Goal: Task Accomplishment & Management: Complete application form

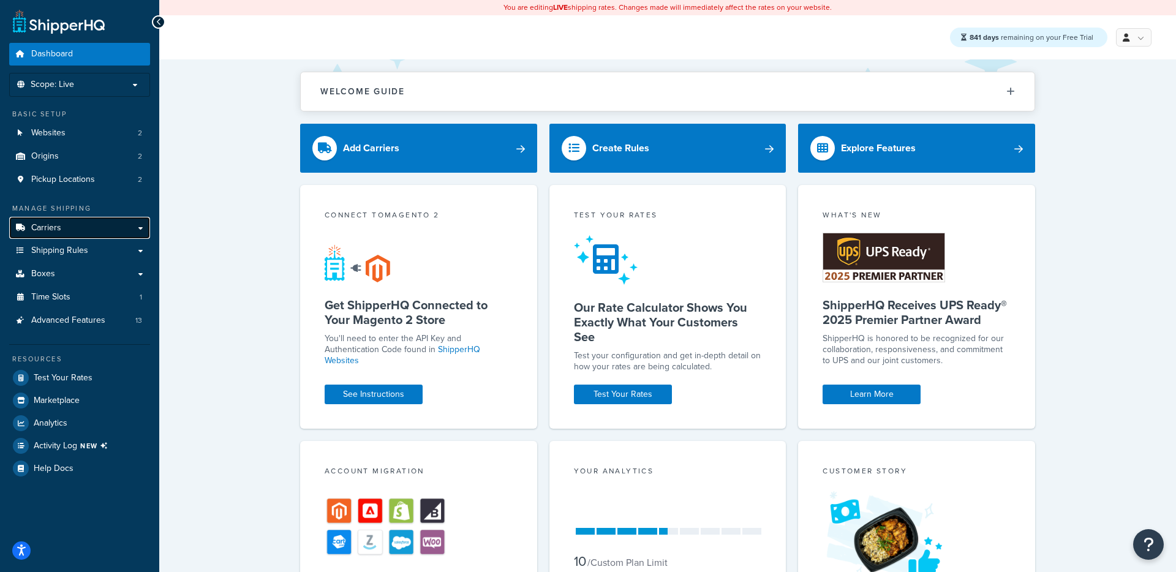
click at [44, 237] on link "Carriers" at bounding box center [79, 228] width 141 height 23
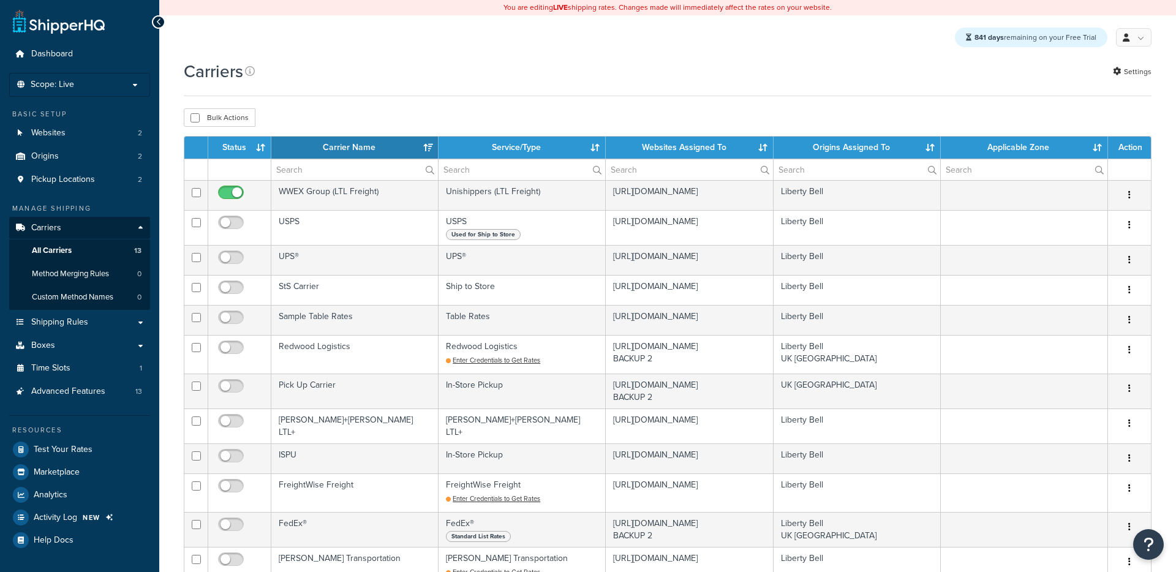
select select "15"
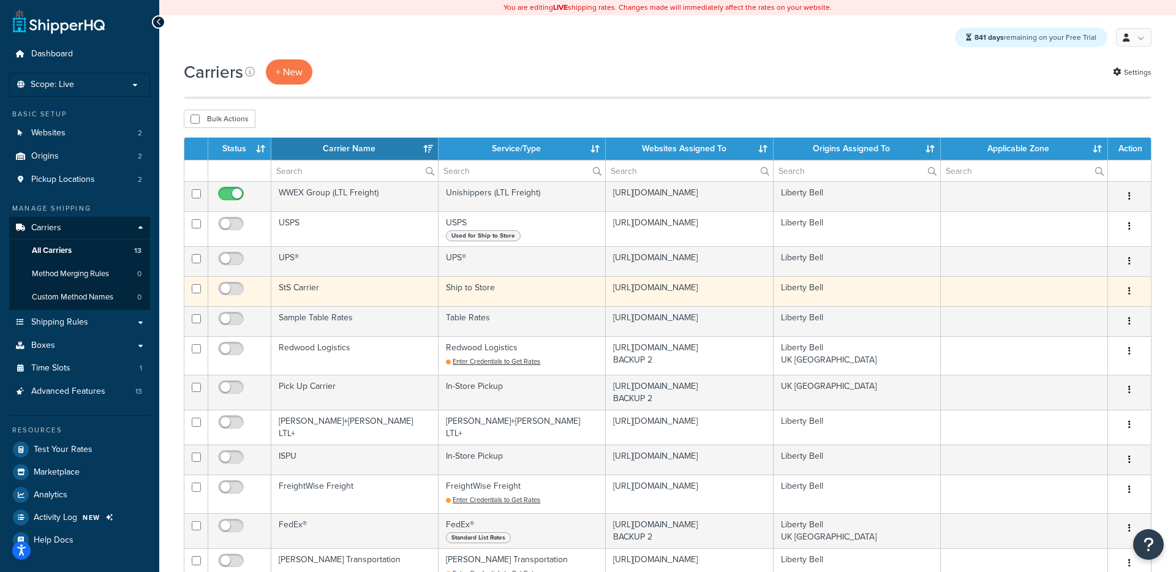
scroll to position [361, 0]
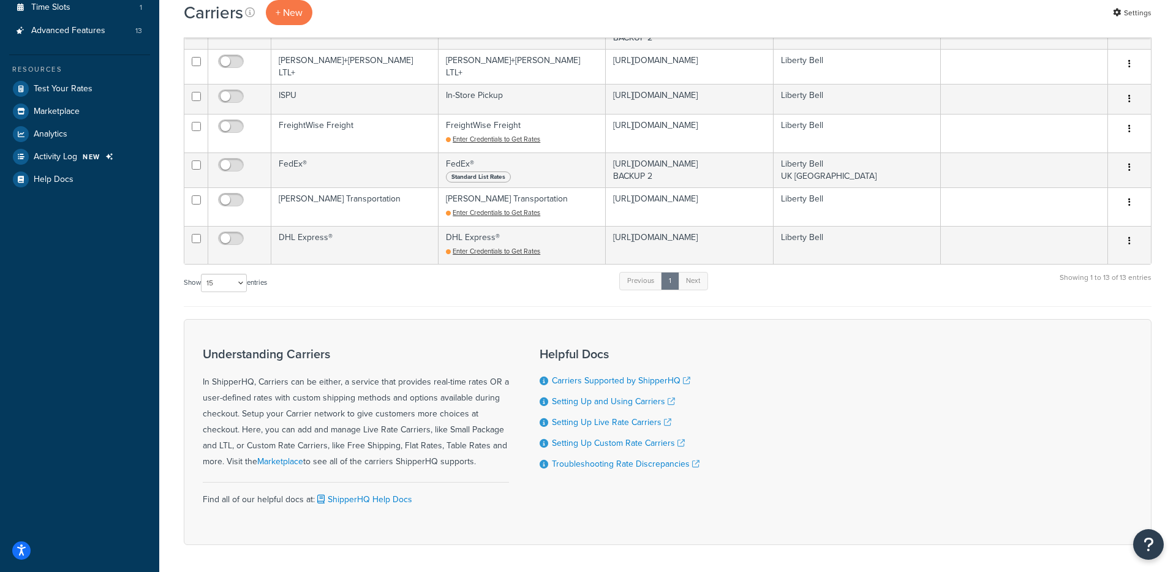
click at [717, 275] on div "Show 10 15 25 50 100 entries Previous 1 Next Showing 1 to 13 of 13 entries" at bounding box center [668, 289] width 968 height 36
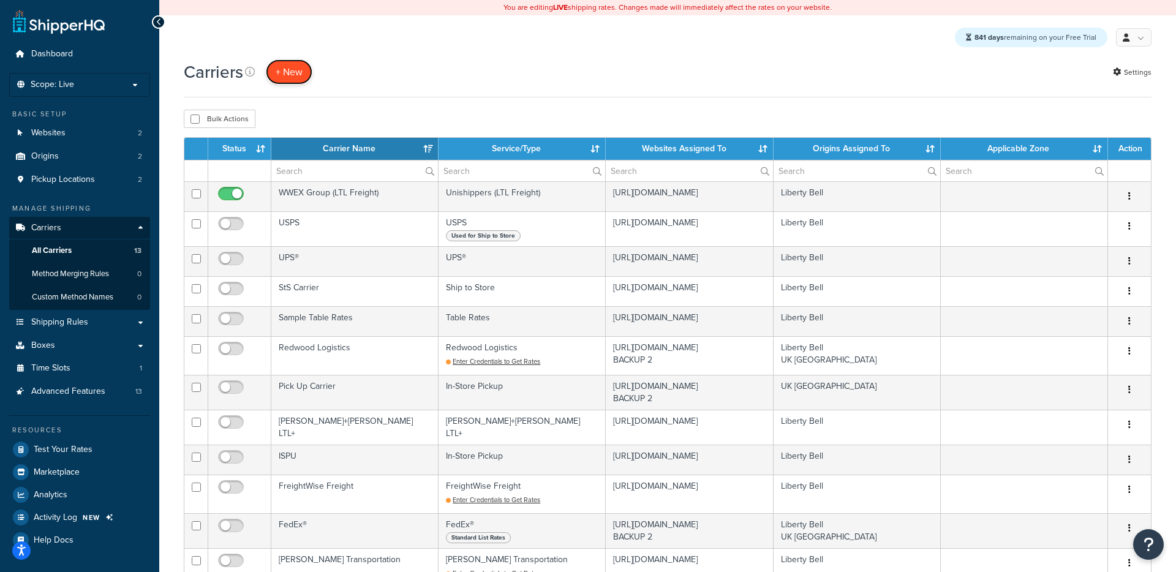
click at [289, 74] on button "+ New" at bounding box center [289, 71] width 47 height 25
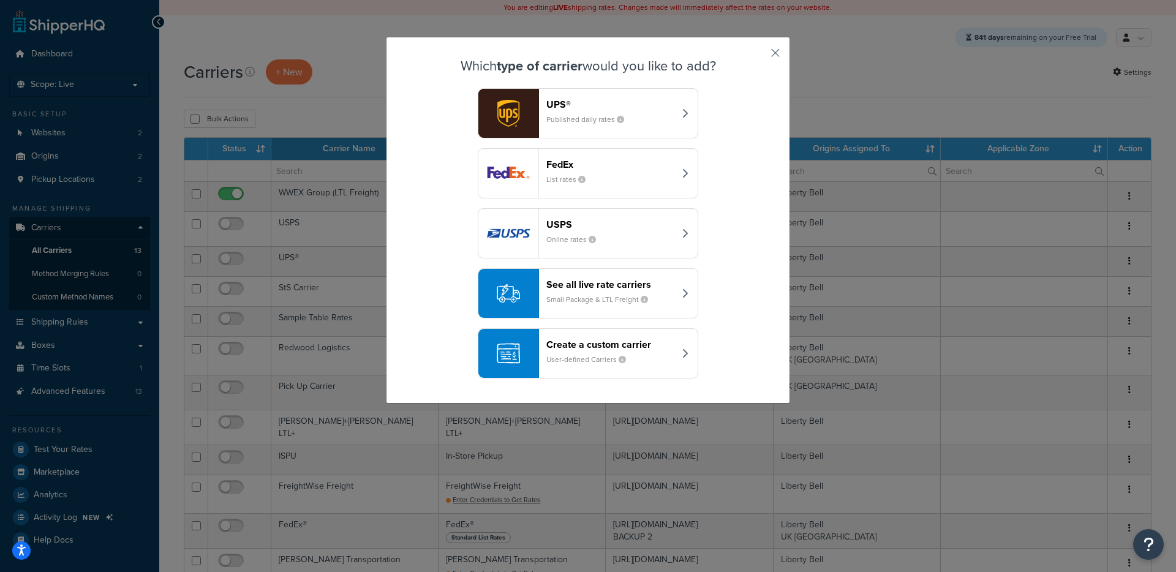
click at [594, 293] on div "See all live rate carriers Small Package & LTL Freight" at bounding box center [611, 293] width 128 height 29
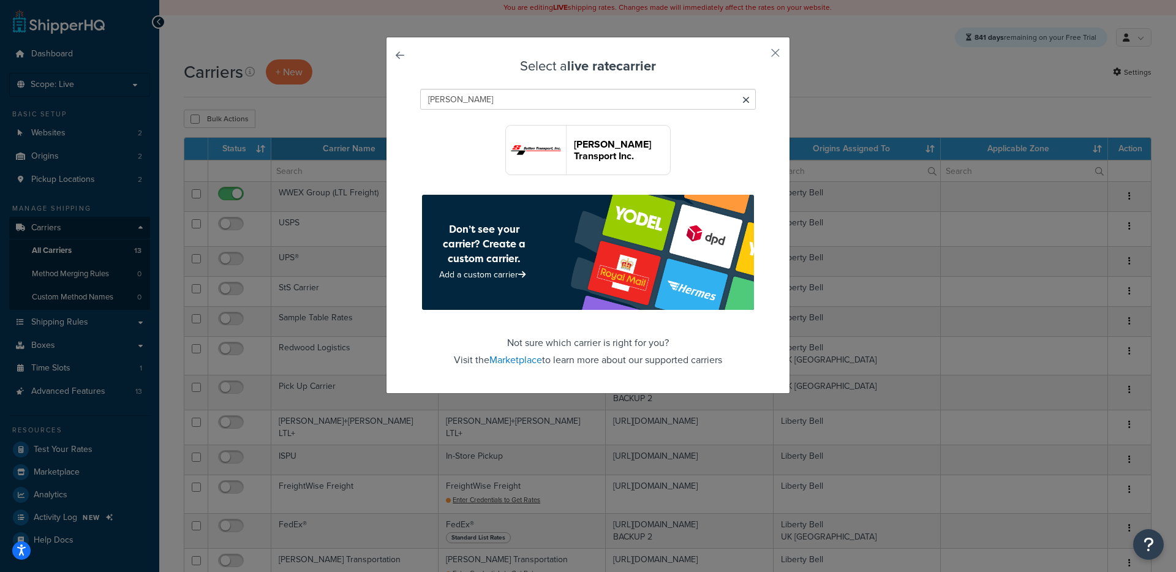
type input "Sutton"
click at [622, 153] on header "[PERSON_NAME] Transport Inc." at bounding box center [622, 149] width 96 height 23
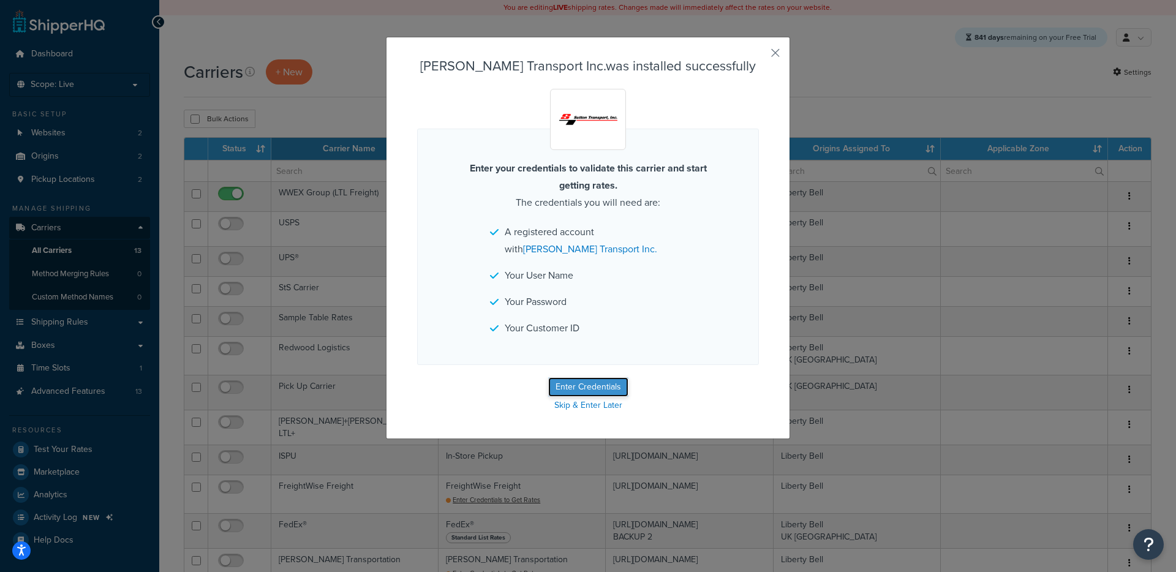
click at [581, 386] on button "Enter Credentials" at bounding box center [588, 387] width 80 height 20
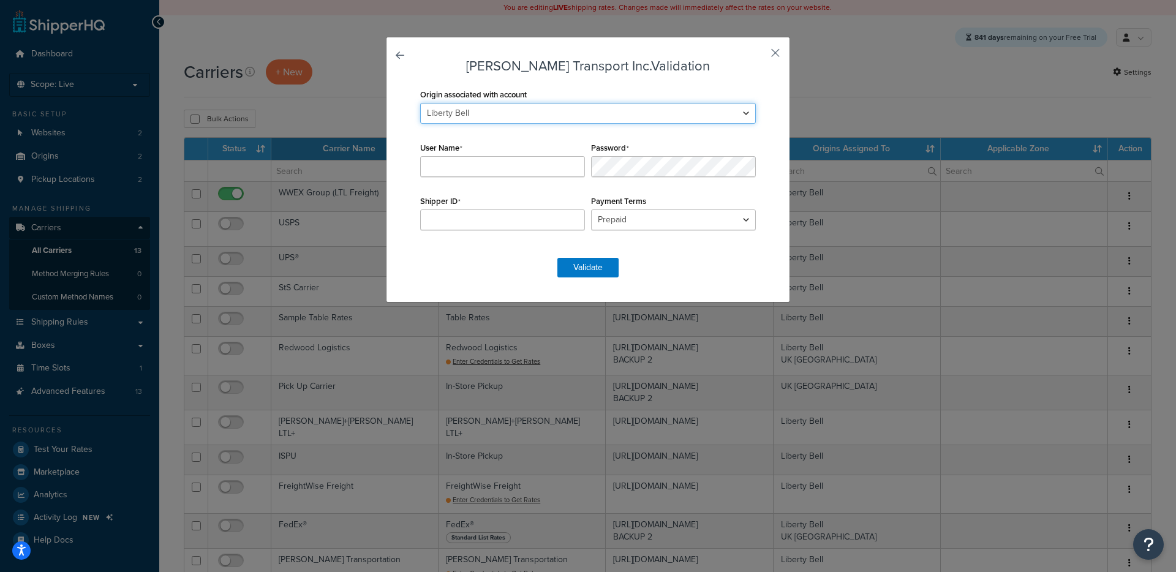
click at [503, 117] on select "Liberty Bell UK London" at bounding box center [588, 113] width 336 height 21
select select "144707"
click at [420, 103] on select "Liberty Bell UK London" at bounding box center [588, 113] width 336 height 21
click at [472, 222] on input "Shipper ID" at bounding box center [502, 220] width 165 height 21
click at [464, 170] on input "User Name" at bounding box center [502, 166] width 165 height 21
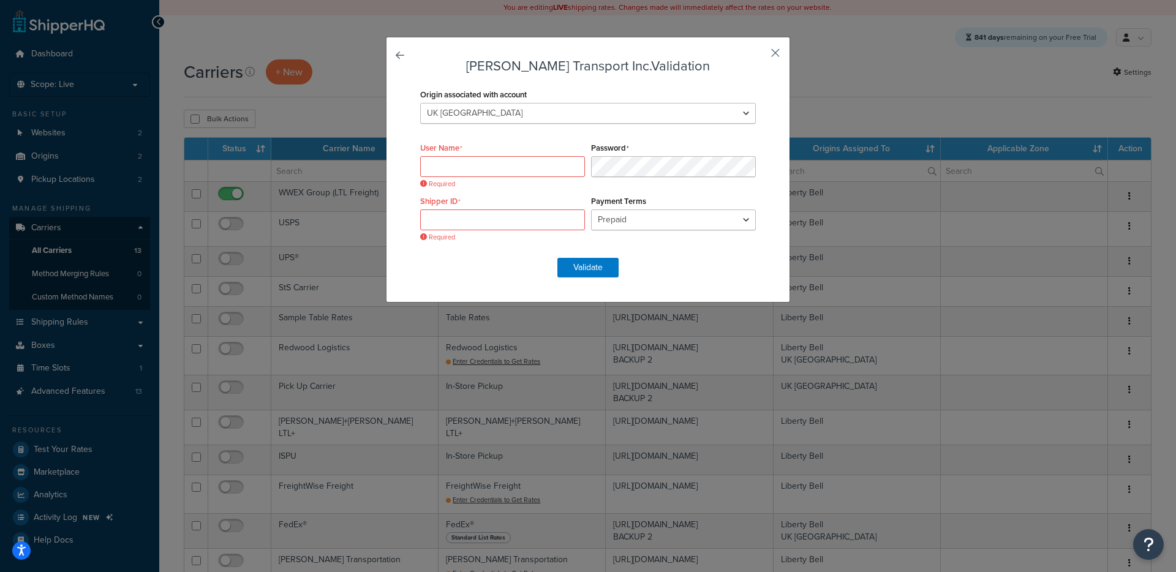
click at [759, 56] on button "button" at bounding box center [757, 57] width 3 height 3
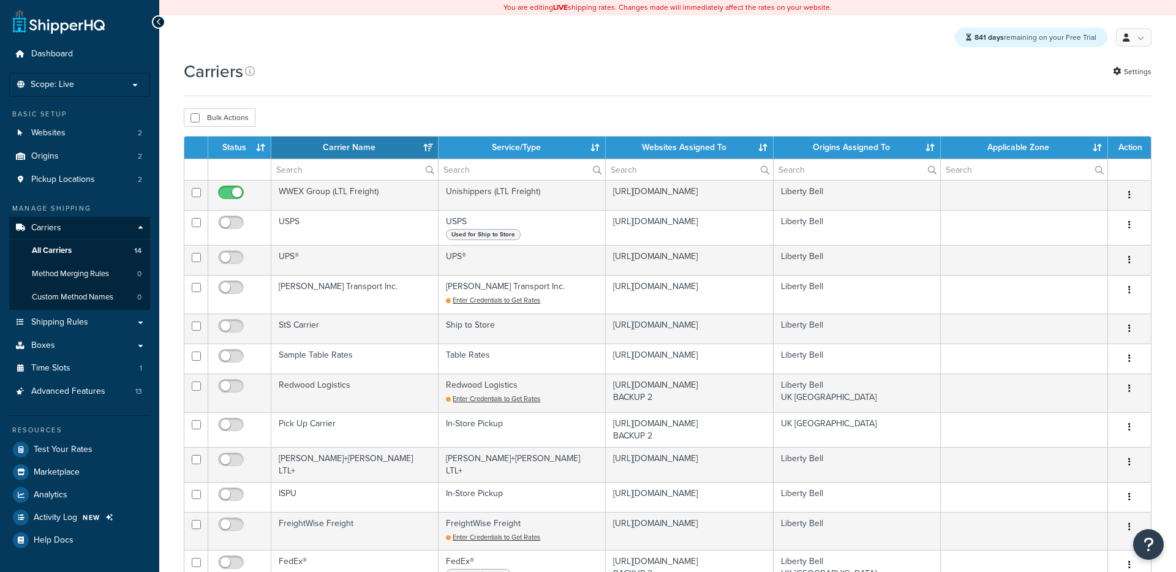
select select "15"
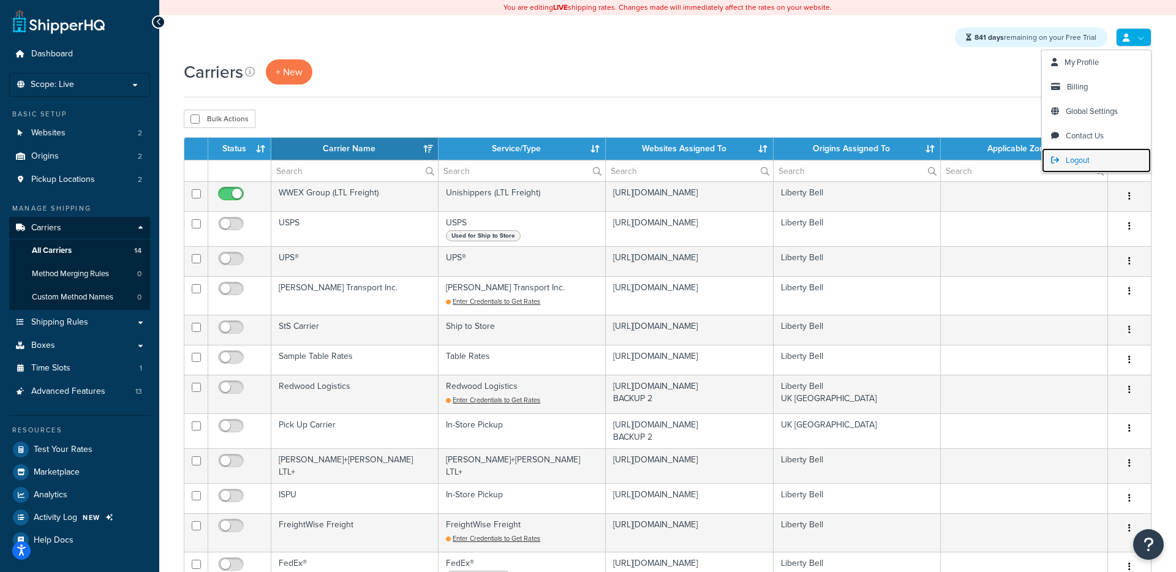
click at [1079, 162] on span "Logout" at bounding box center [1078, 160] width 24 height 12
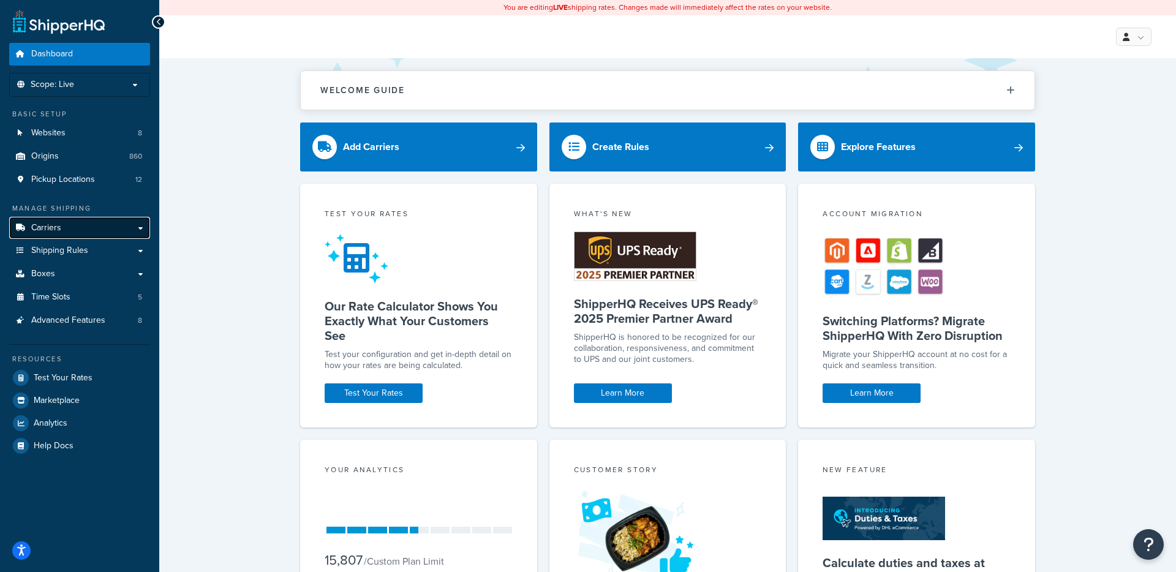
click at [66, 226] on link "Carriers" at bounding box center [79, 228] width 141 height 23
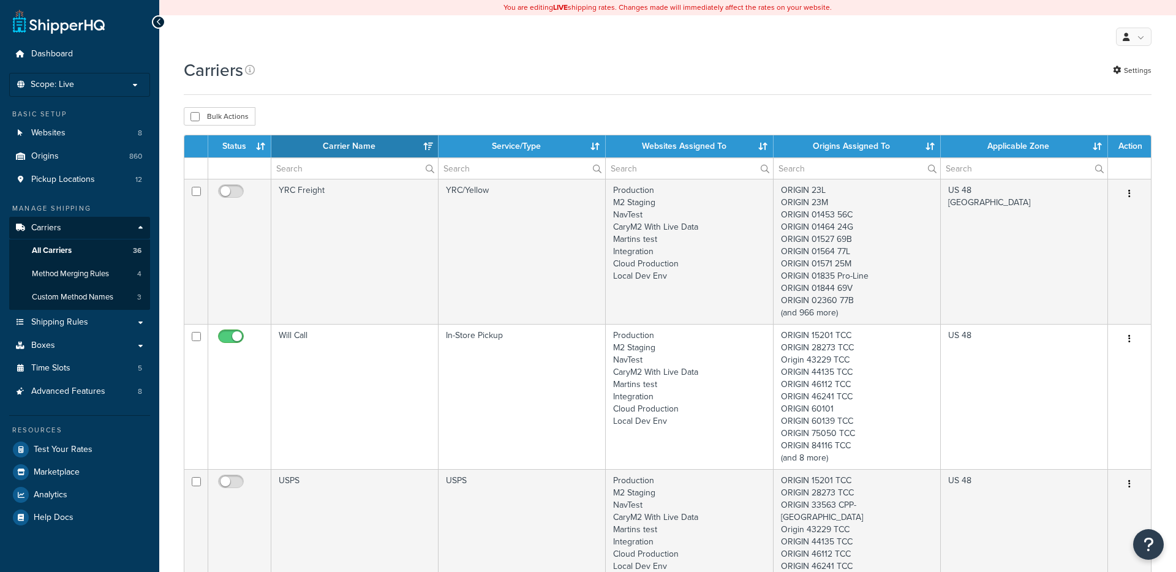
select select "15"
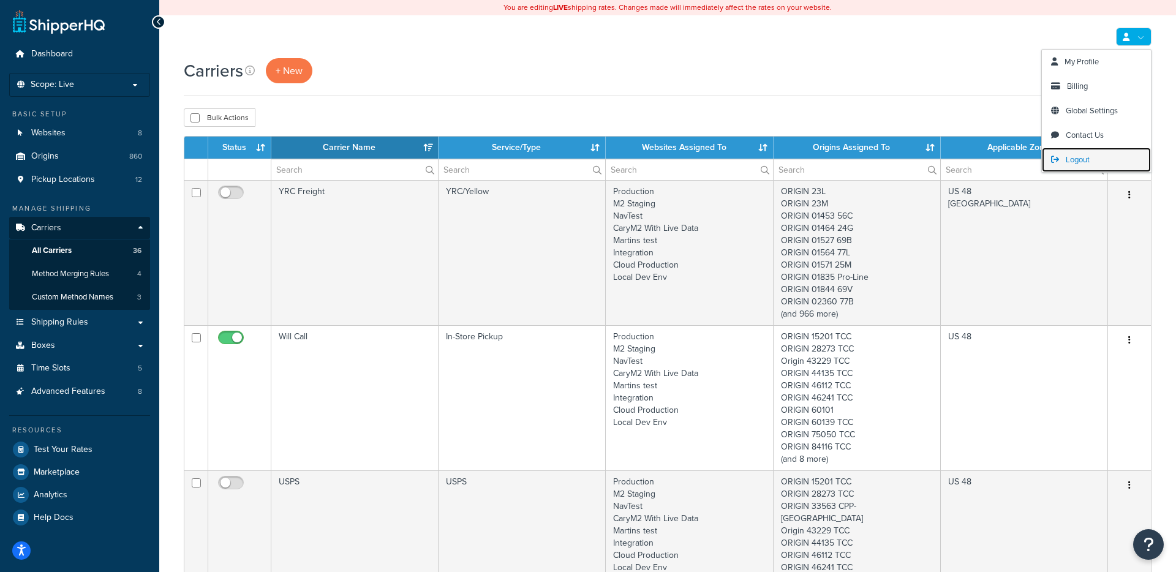
click at [1086, 159] on span "Logout" at bounding box center [1078, 160] width 24 height 12
